Goal: Transaction & Acquisition: Purchase product/service

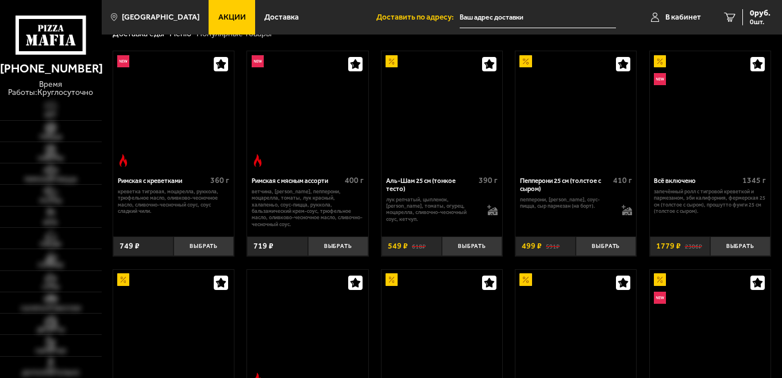
scroll to position [243, 0]
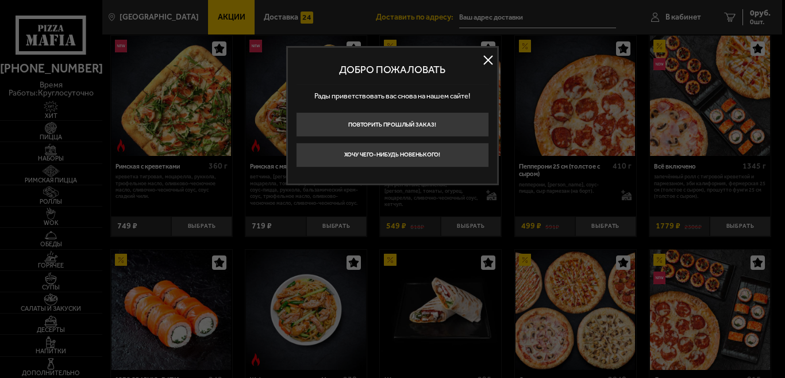
type input "[STREET_ADDRESS]"
click at [486, 56] on button at bounding box center [488, 60] width 17 height 17
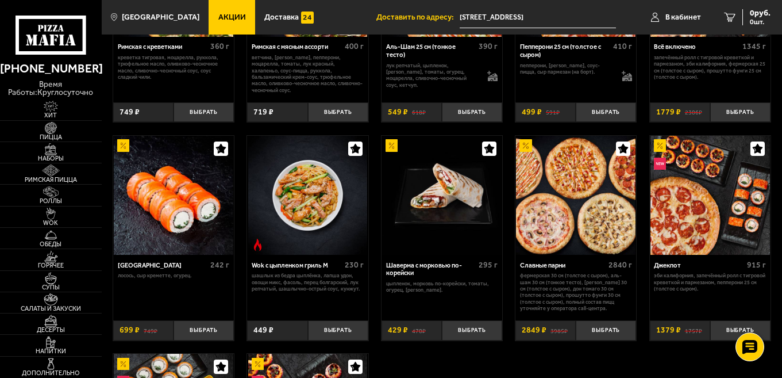
scroll to position [370, 0]
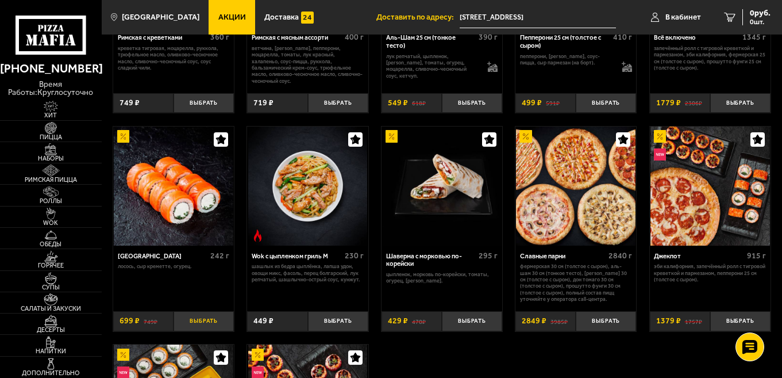
click at [204, 314] on button "Выбрать" at bounding box center [204, 321] width 60 height 20
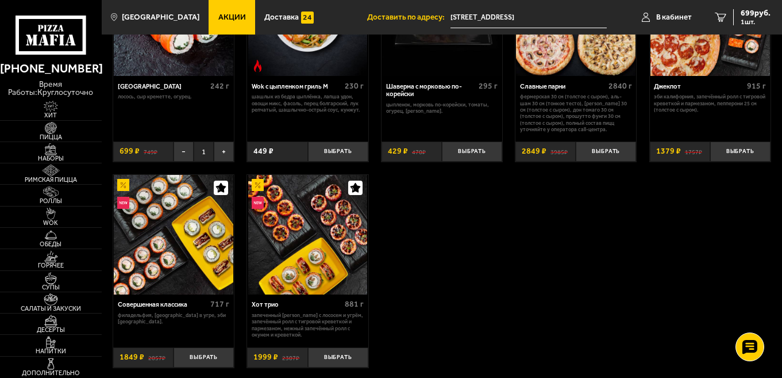
scroll to position [544, 0]
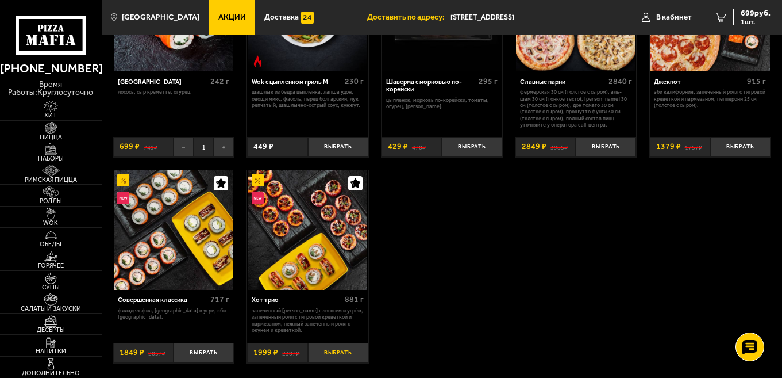
click at [350, 345] on button "Выбрать" at bounding box center [338, 353] width 60 height 20
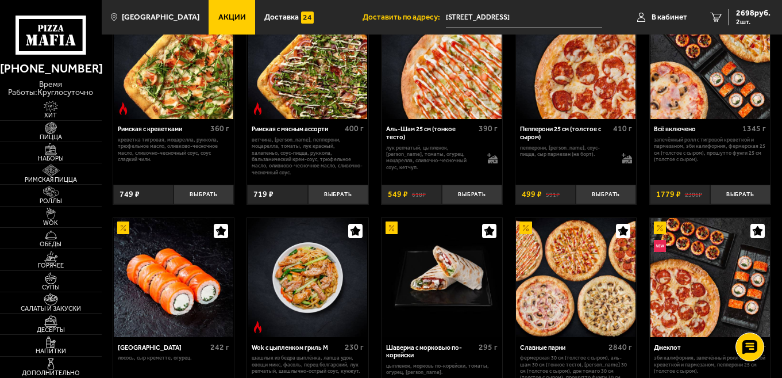
scroll to position [214, 0]
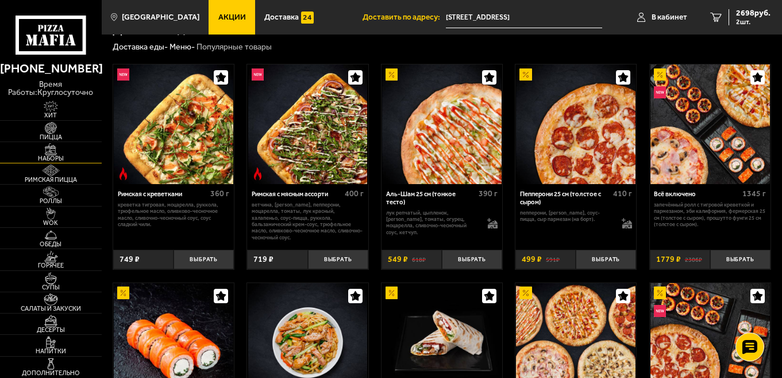
click at [56, 153] on img at bounding box center [50, 149] width 31 height 12
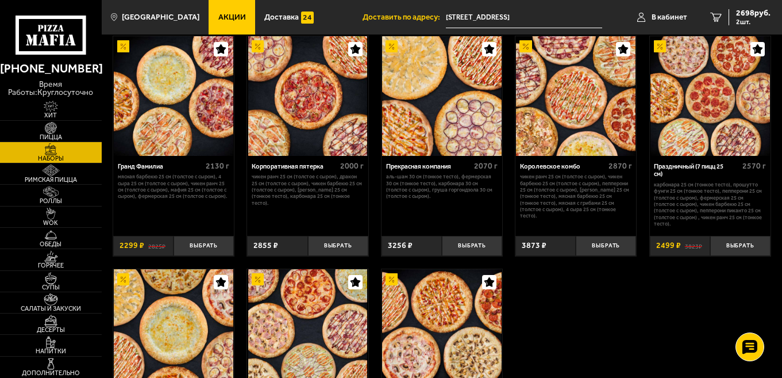
scroll to position [1096, 0]
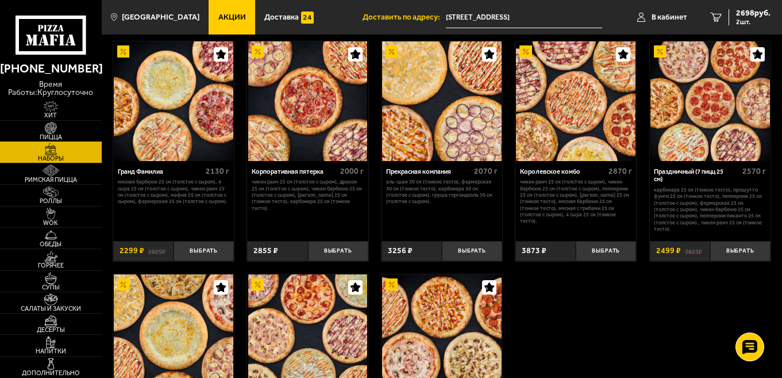
click at [56, 134] on span "Пицца" at bounding box center [51, 137] width 102 height 6
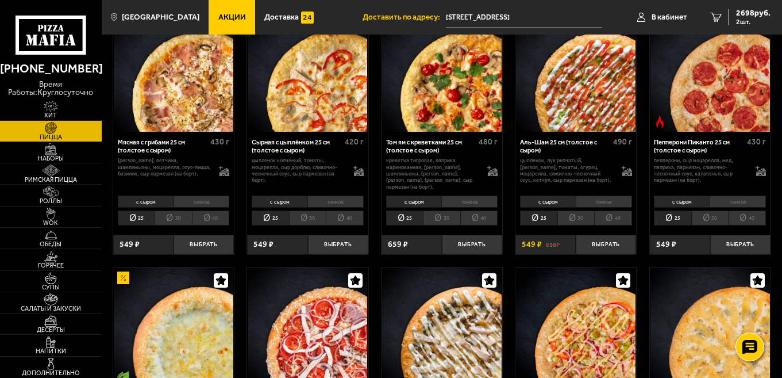
scroll to position [343, 0]
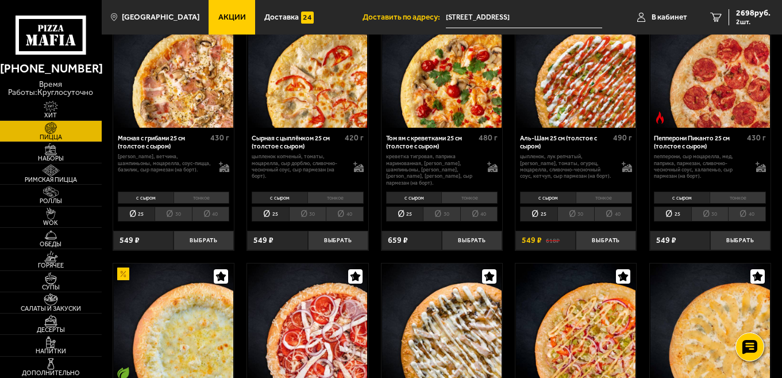
click at [607, 211] on li "40" at bounding box center [613, 213] width 38 height 15
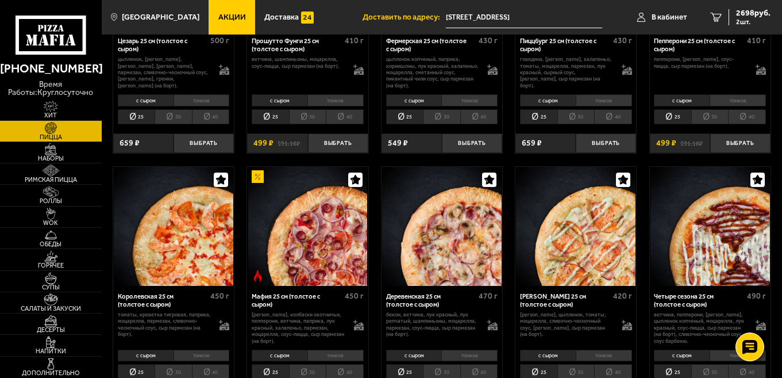
scroll to position [973, 0]
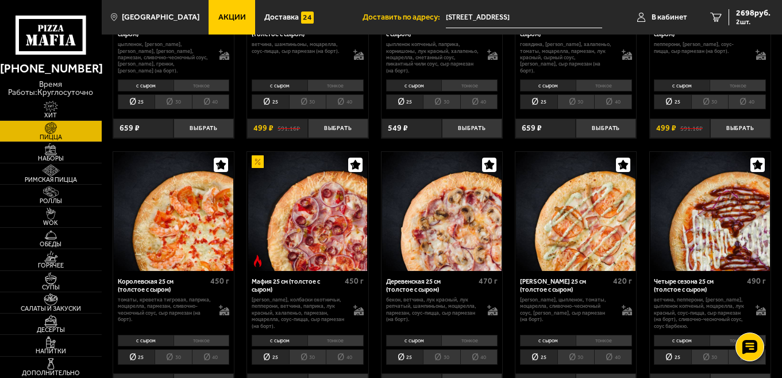
click at [479, 351] on li "40" at bounding box center [479, 356] width 38 height 15
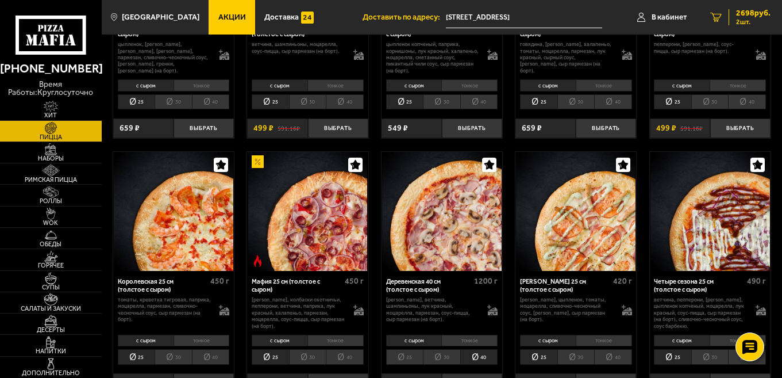
click at [754, 11] on span "2698 руб." at bounding box center [753, 13] width 34 height 8
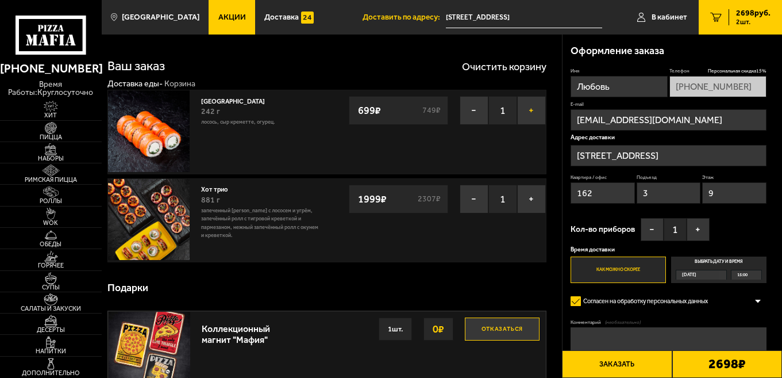
click at [528, 116] on button "+" at bounding box center [531, 110] width 29 height 29
click at [61, 129] on img at bounding box center [50, 128] width 31 height 12
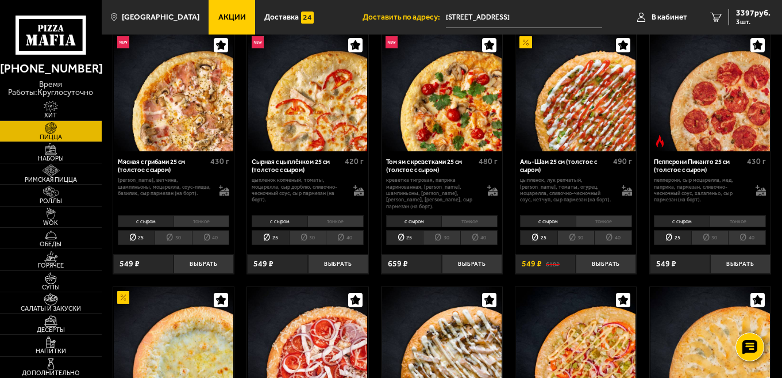
scroll to position [351, 0]
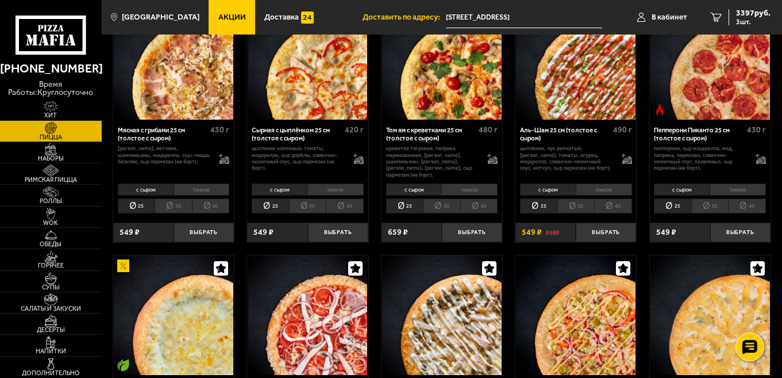
click at [617, 198] on li "40" at bounding box center [613, 205] width 38 height 15
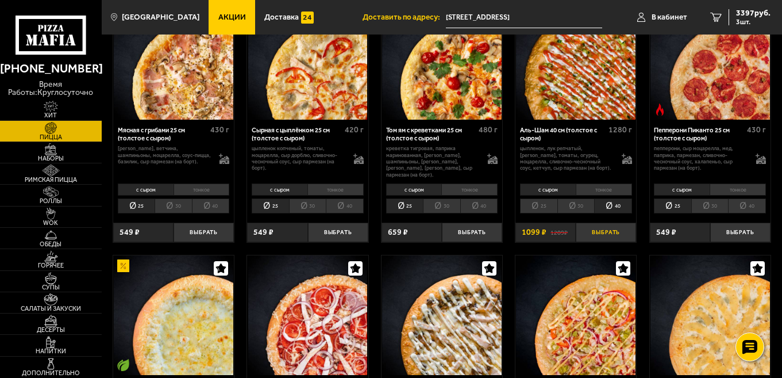
click at [609, 226] on button "Выбрать" at bounding box center [606, 232] width 60 height 20
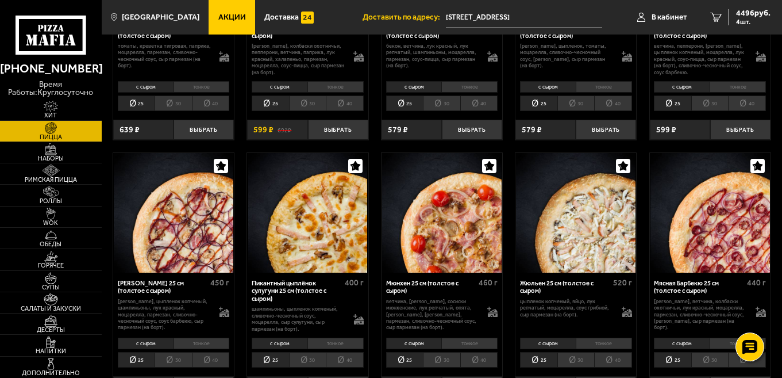
scroll to position [1211, 0]
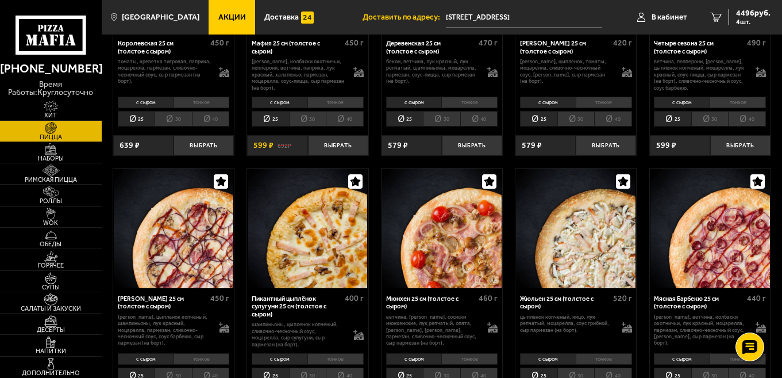
click at [482, 116] on li "40" at bounding box center [479, 118] width 38 height 15
click at [474, 140] on button "Выбрать" at bounding box center [472, 145] width 60 height 20
click at [750, 13] on span "5473 руб." at bounding box center [753, 13] width 34 height 8
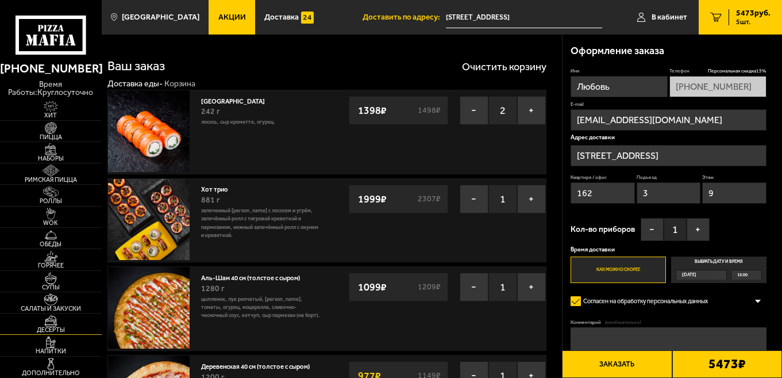
click at [53, 325] on img at bounding box center [50, 320] width 31 height 12
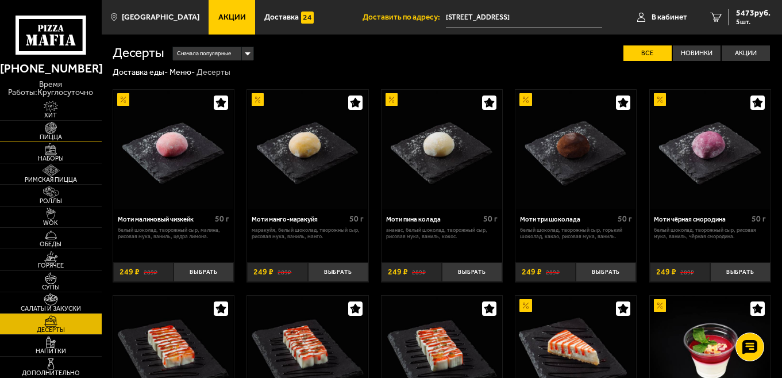
click at [66, 132] on img at bounding box center [50, 128] width 31 height 12
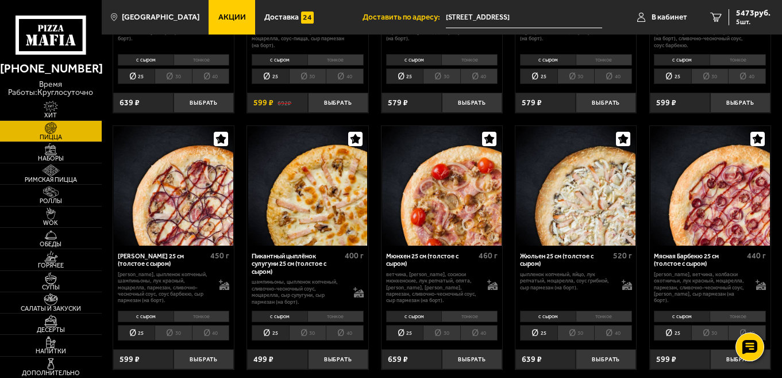
scroll to position [1254, 0]
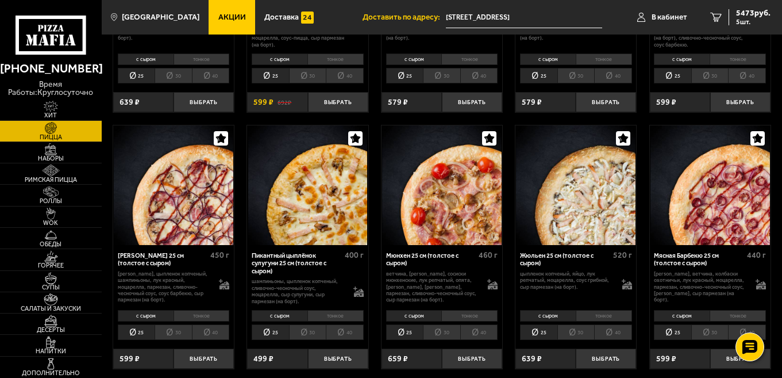
click at [213, 327] on li "40" at bounding box center [211, 331] width 38 height 15
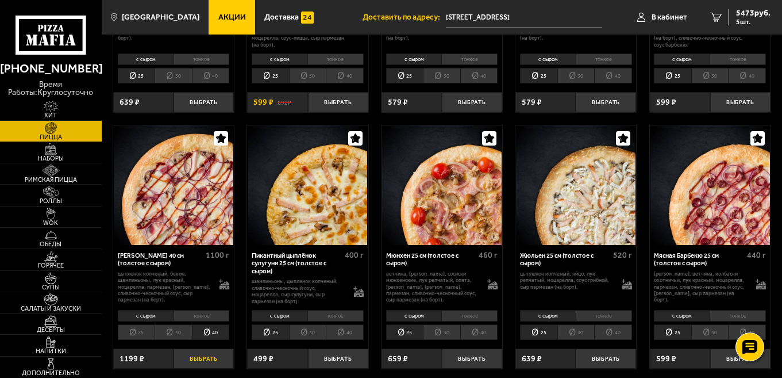
click at [210, 354] on button "Выбрать" at bounding box center [204, 358] width 60 height 20
click at [210, 355] on span "1" at bounding box center [204, 358] width 20 height 20
click at [746, 11] on span "6492 руб." at bounding box center [753, 13] width 34 height 8
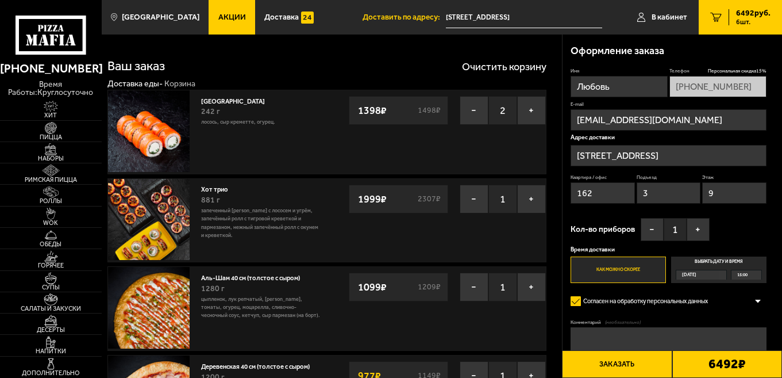
click at [746, 274] on span "15:00" at bounding box center [743, 274] width 10 height 9
click at [0, 0] on input "Выбрать дату и время [DATE] 15:00" at bounding box center [0, 0] width 0 height 0
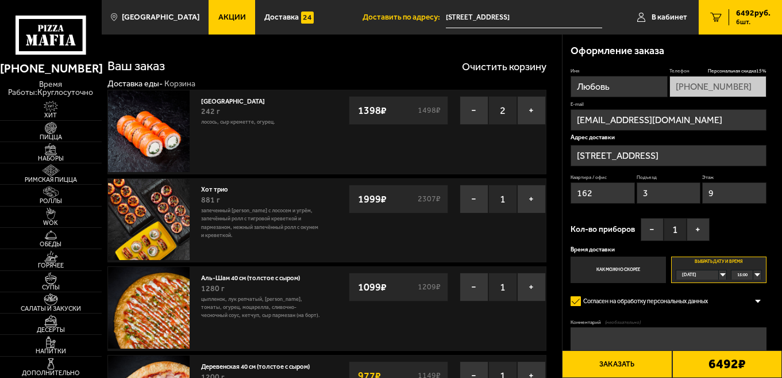
click at [750, 275] on div "15:00" at bounding box center [746, 274] width 29 height 9
click at [750, 324] on li "17:00" at bounding box center [746, 322] width 28 height 10
click at [57, 128] on img at bounding box center [50, 128] width 31 height 12
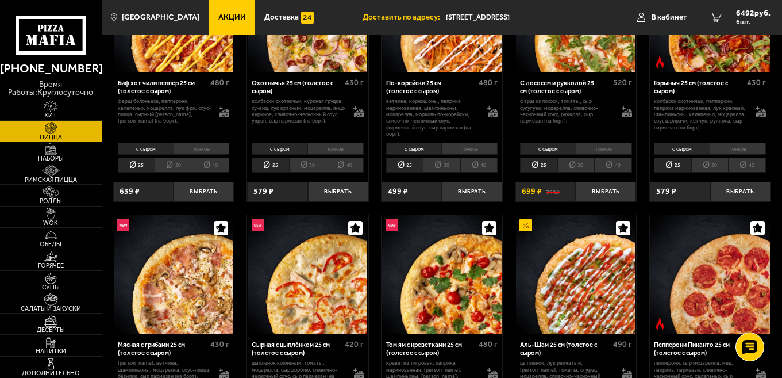
scroll to position [195, 0]
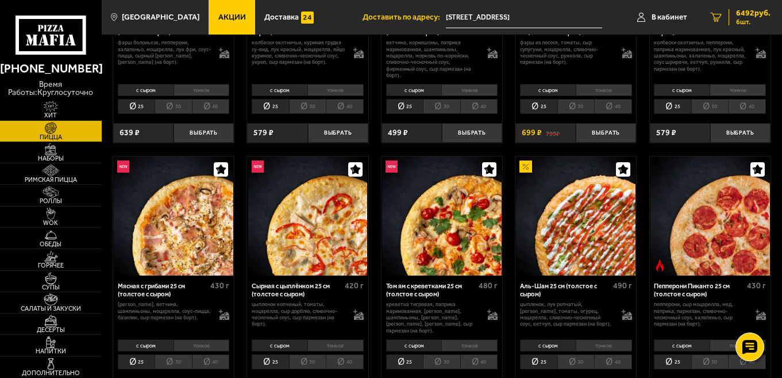
click at [745, 17] on span "6492 руб." at bounding box center [753, 13] width 34 height 8
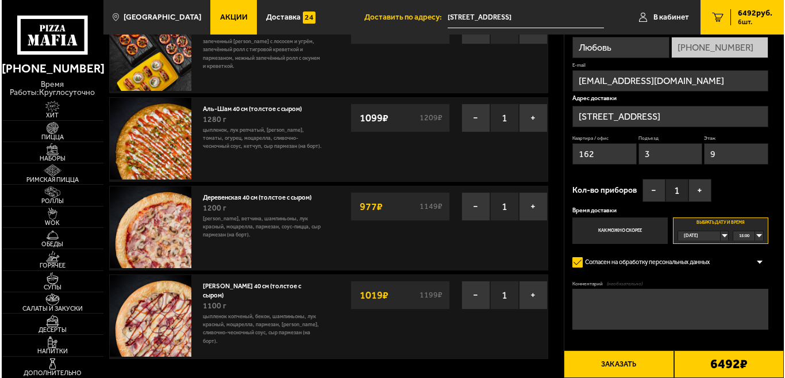
scroll to position [174, 0]
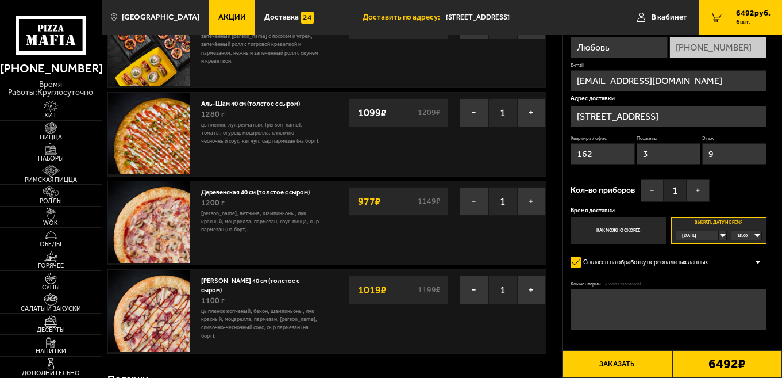
click at [641, 361] on button "Заказать" at bounding box center [617, 364] width 110 height 28
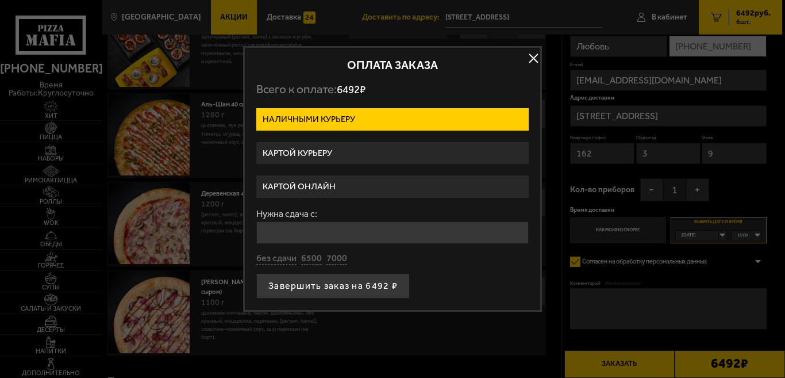
click at [321, 186] on label "Картой онлайн" at bounding box center [392, 186] width 272 height 22
click at [0, 0] on input "Картой онлайн" at bounding box center [0, 0] width 0 height 0
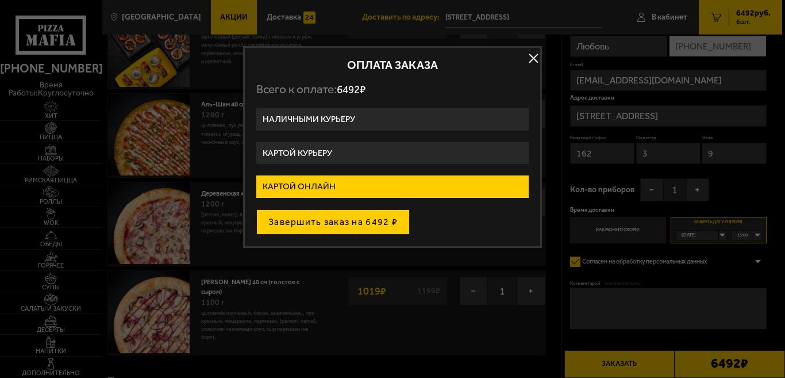
click at [323, 221] on button "Завершить заказ на 6492 ₽" at bounding box center [332, 221] width 153 height 25
